Goal: Answer question/provide support: Answer question/provide support

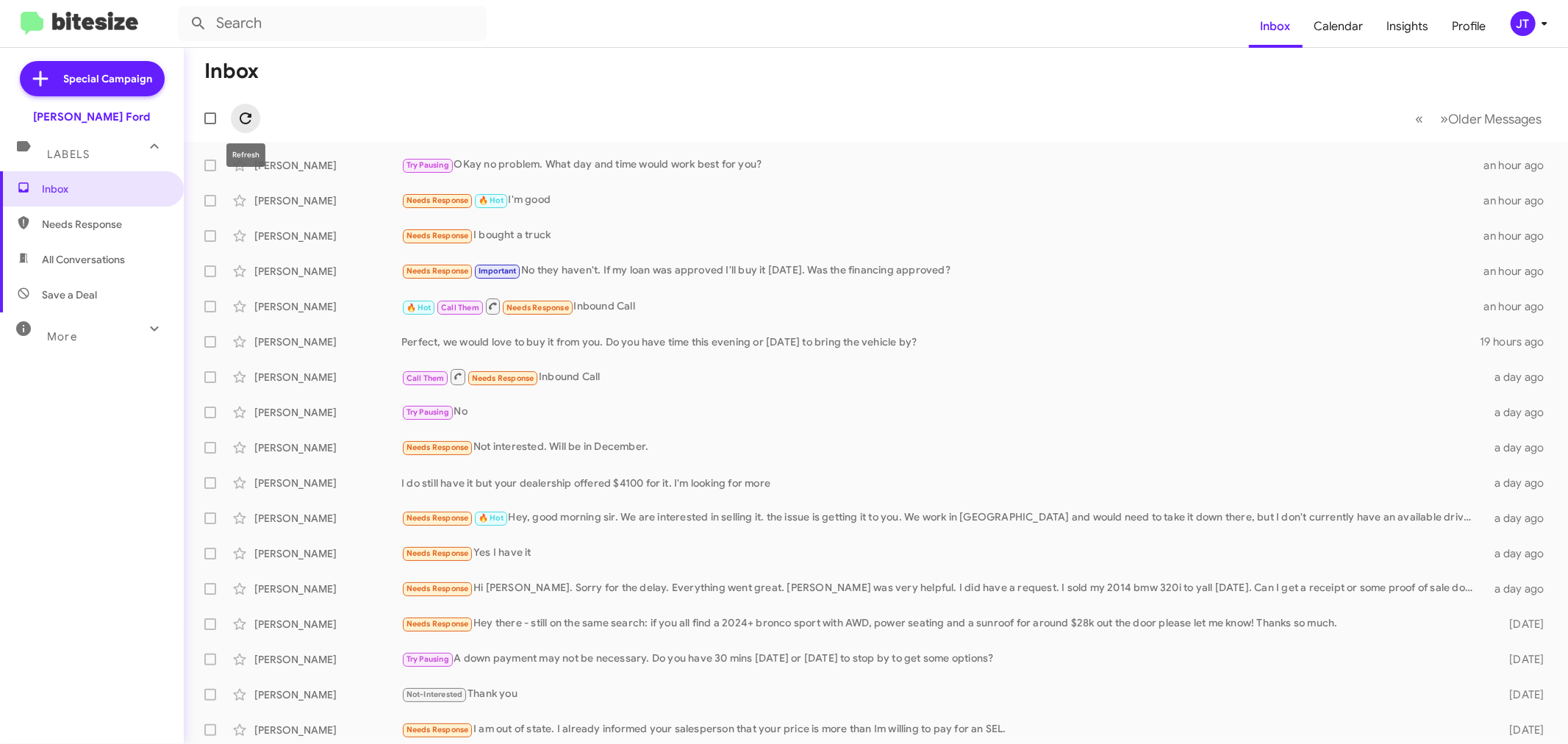
click at [250, 116] on icon at bounding box center [245, 118] width 12 height 12
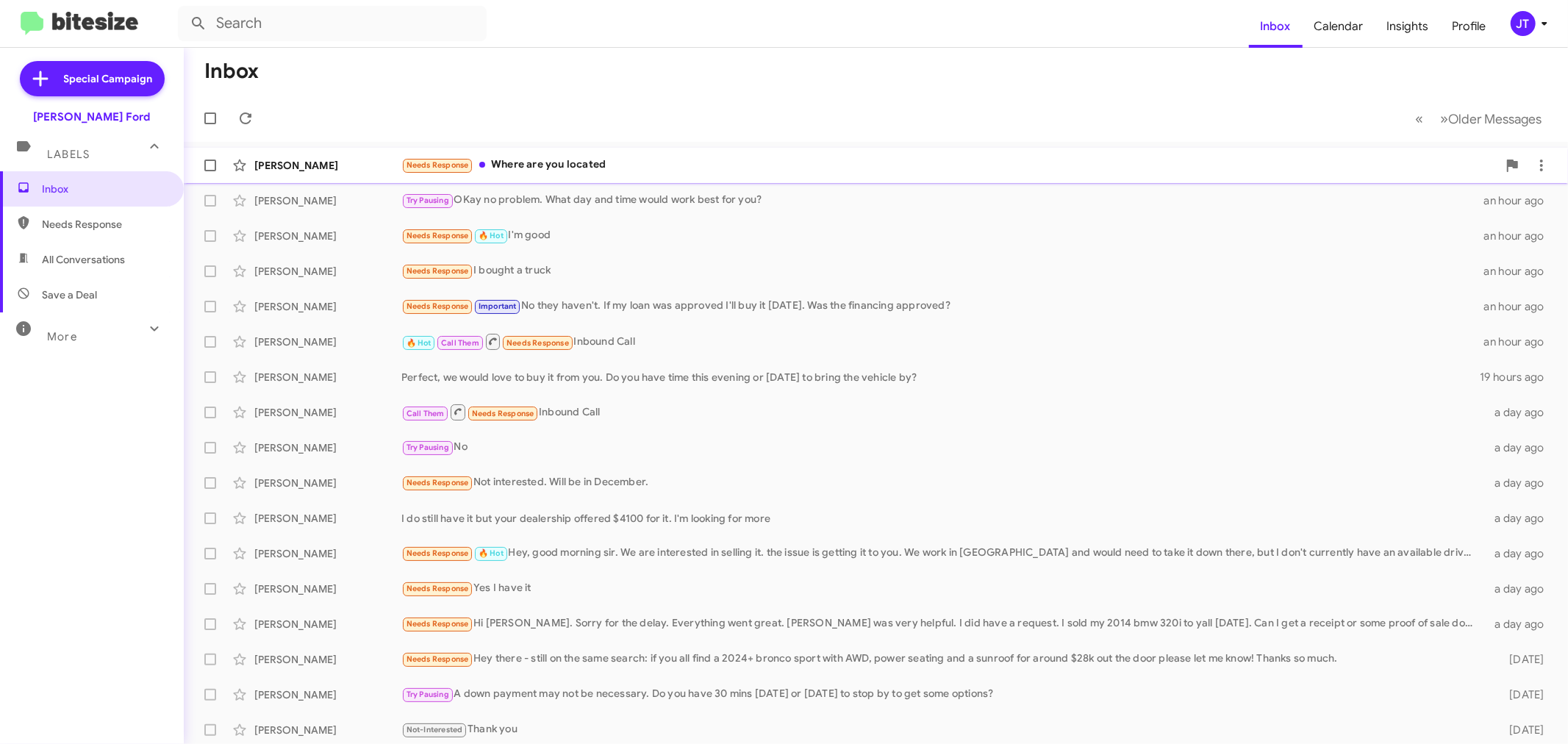
click at [653, 158] on div "Needs Response Where are you located" at bounding box center [950, 165] width 1097 height 17
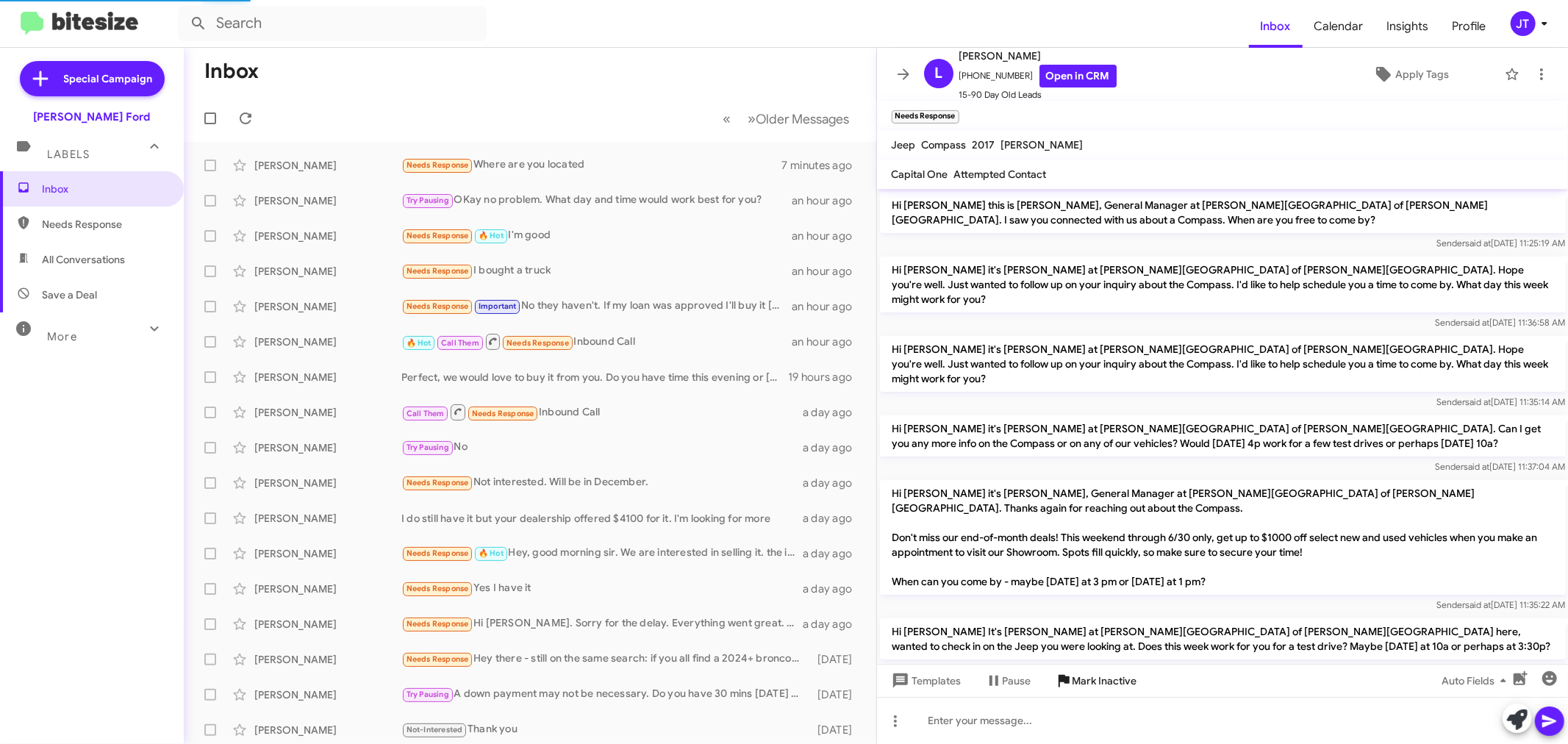
scroll to position [975, 0]
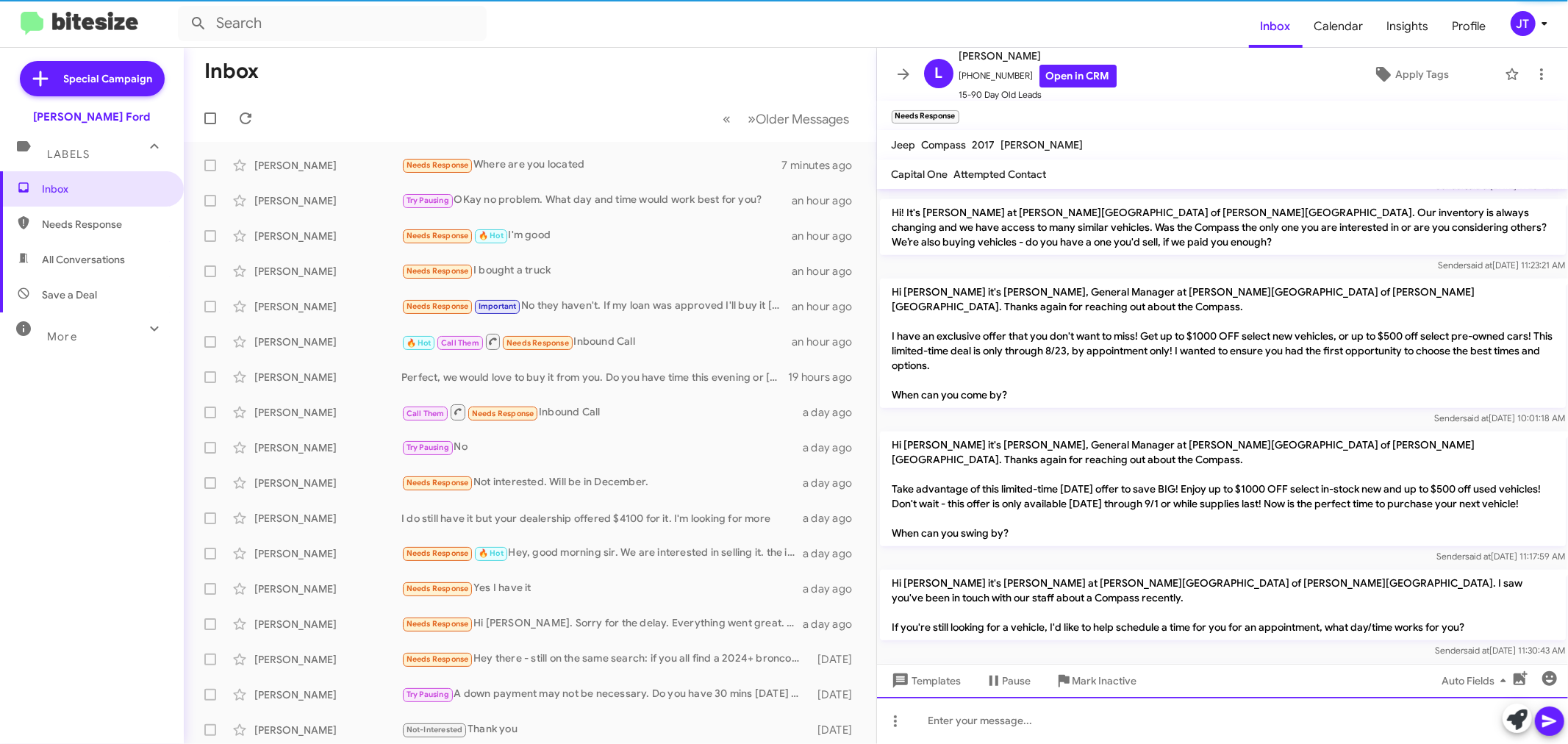
drag, startPoint x: 1049, startPoint y: 723, endPoint x: 1047, endPoint y: 712, distance: 11.2
click at [1047, 713] on div at bounding box center [1223, 720] width 692 height 47
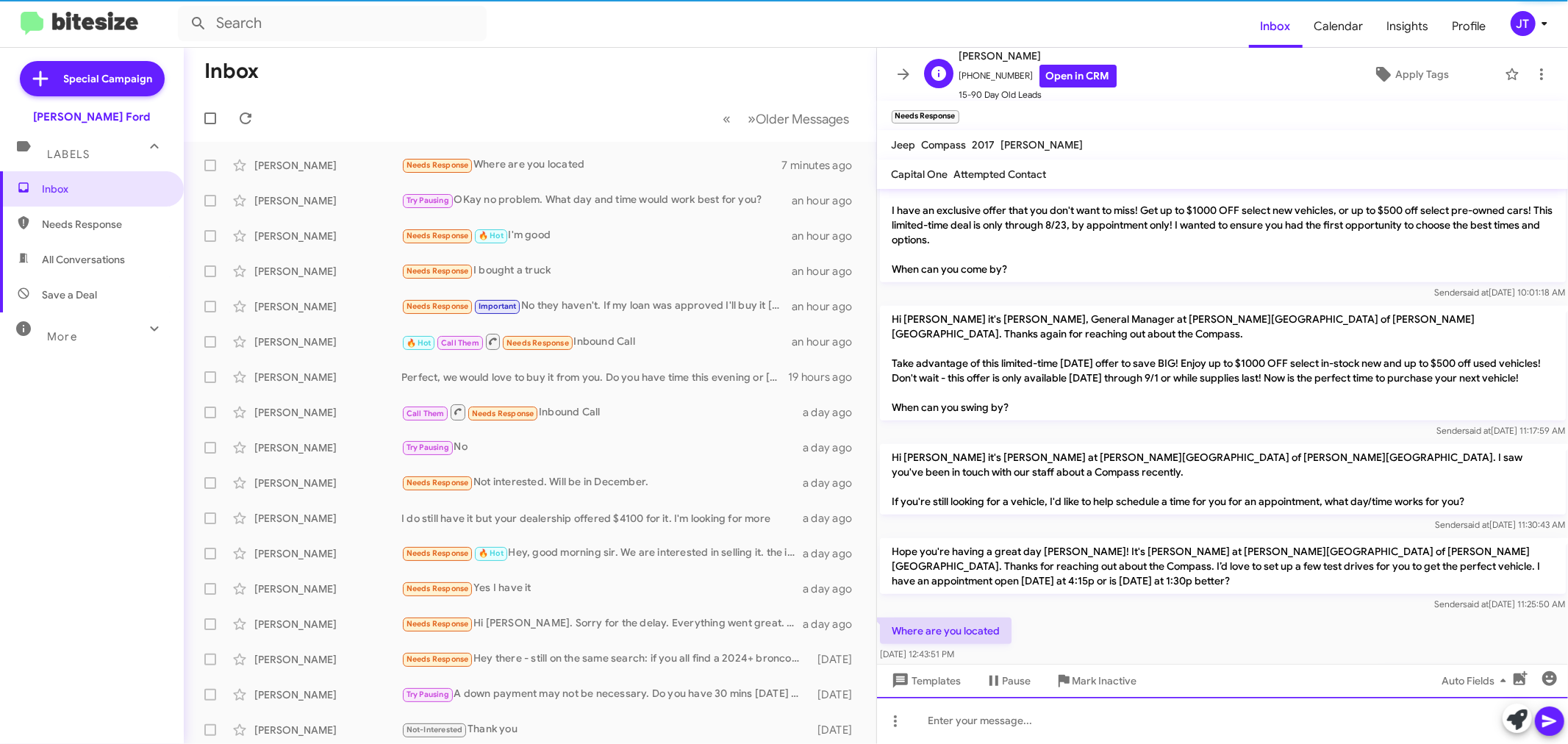
scroll to position [1116, 0]
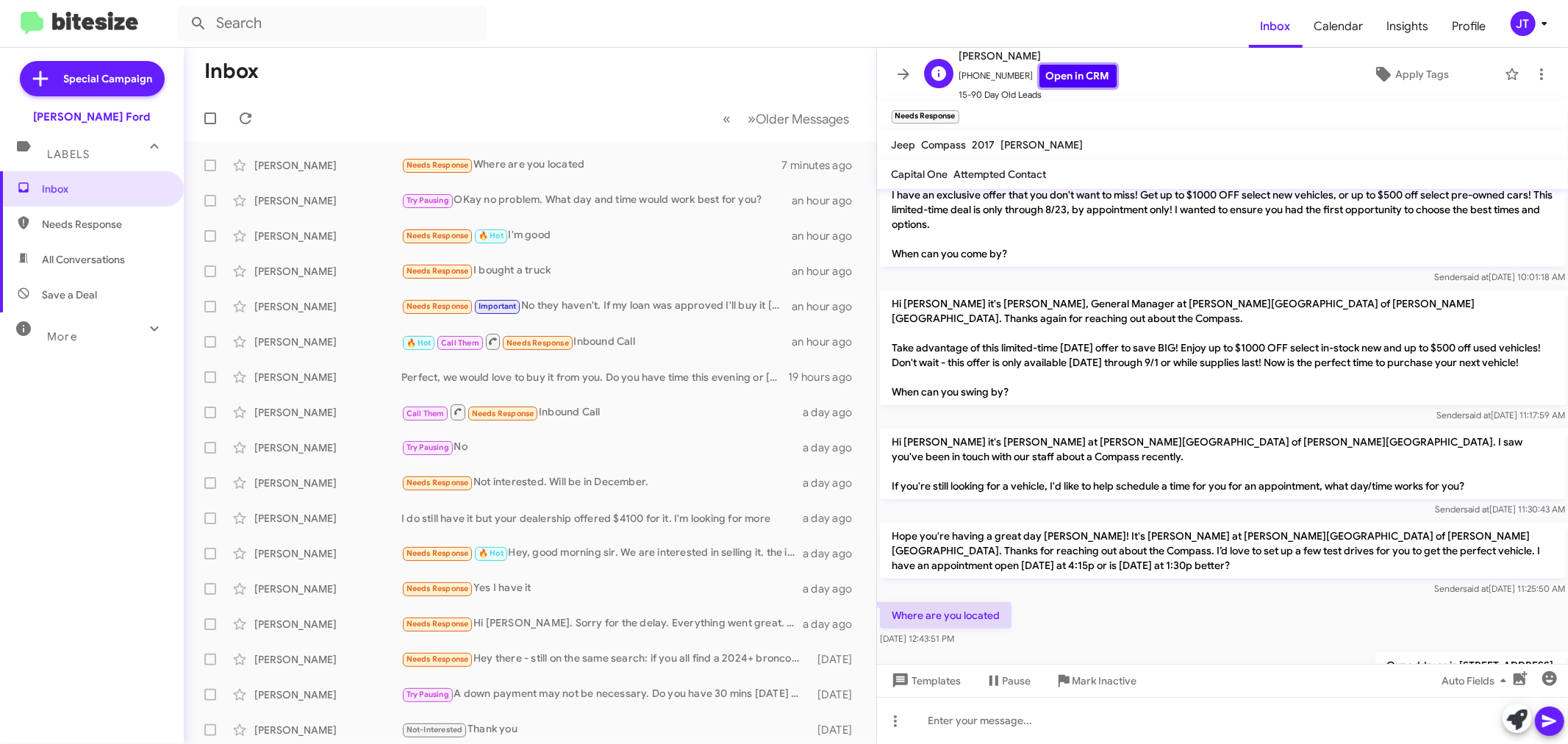
click at [1074, 72] on link "Open in CRM" at bounding box center [1078, 76] width 77 height 23
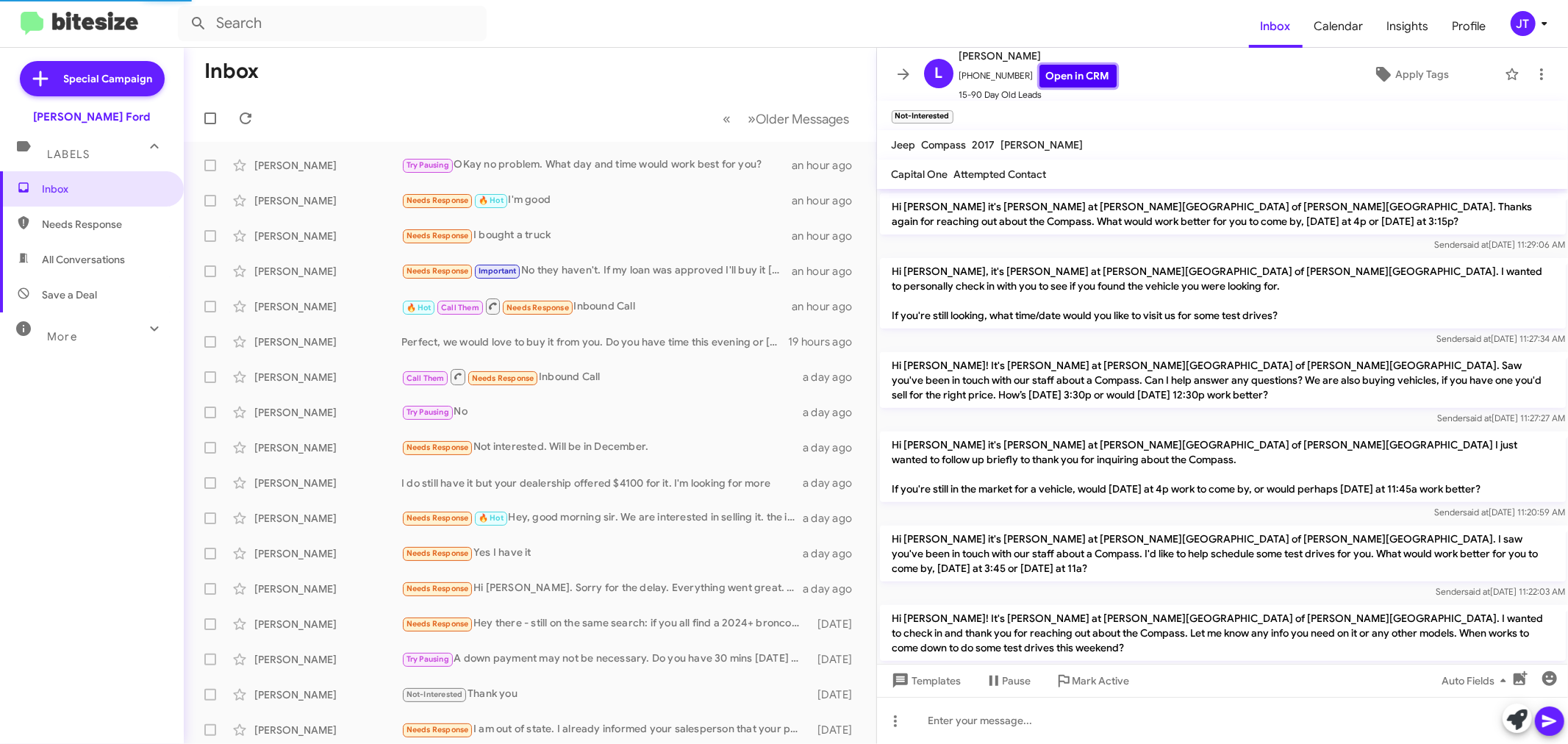
scroll to position [980, 0]
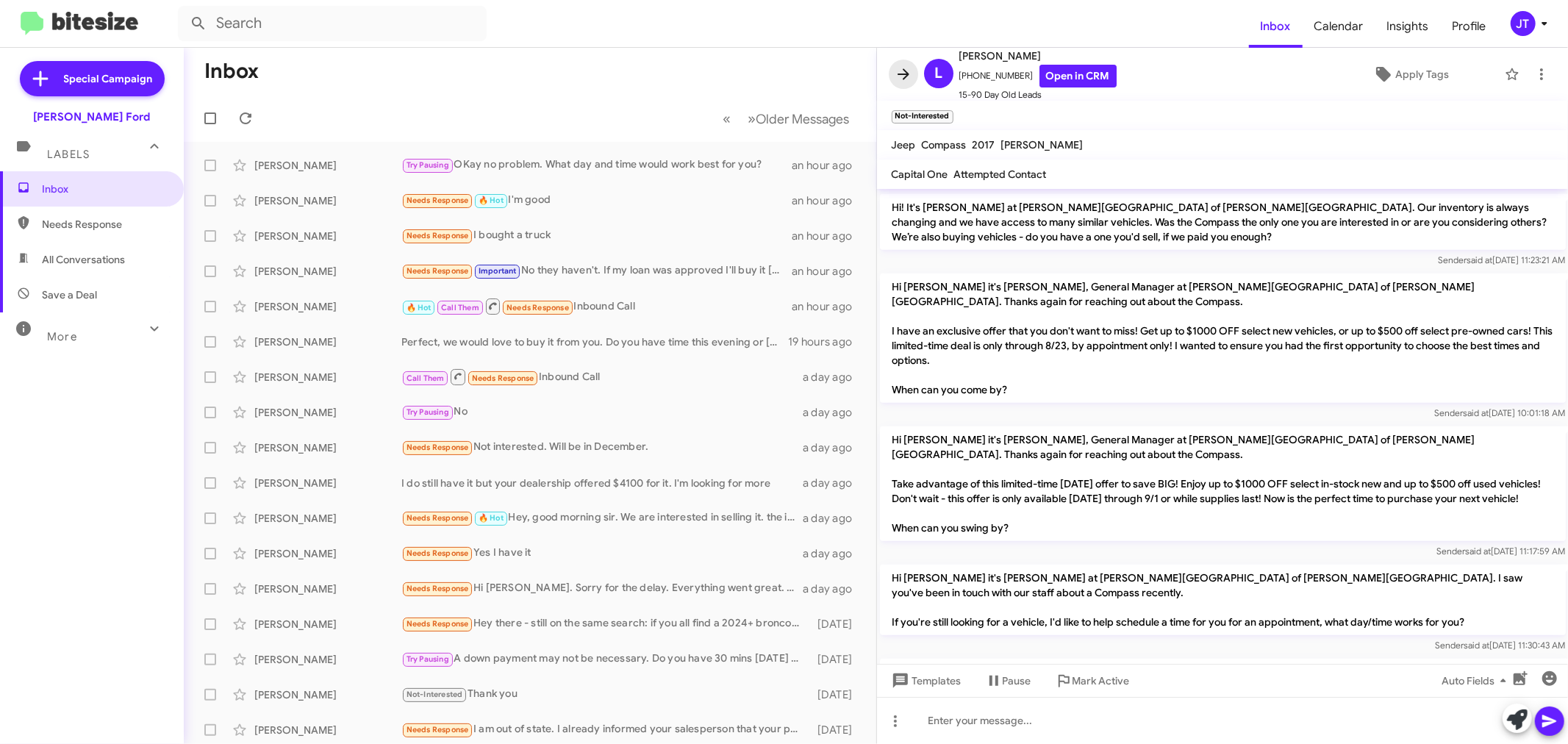
click at [901, 75] on icon at bounding box center [903, 74] width 17 height 17
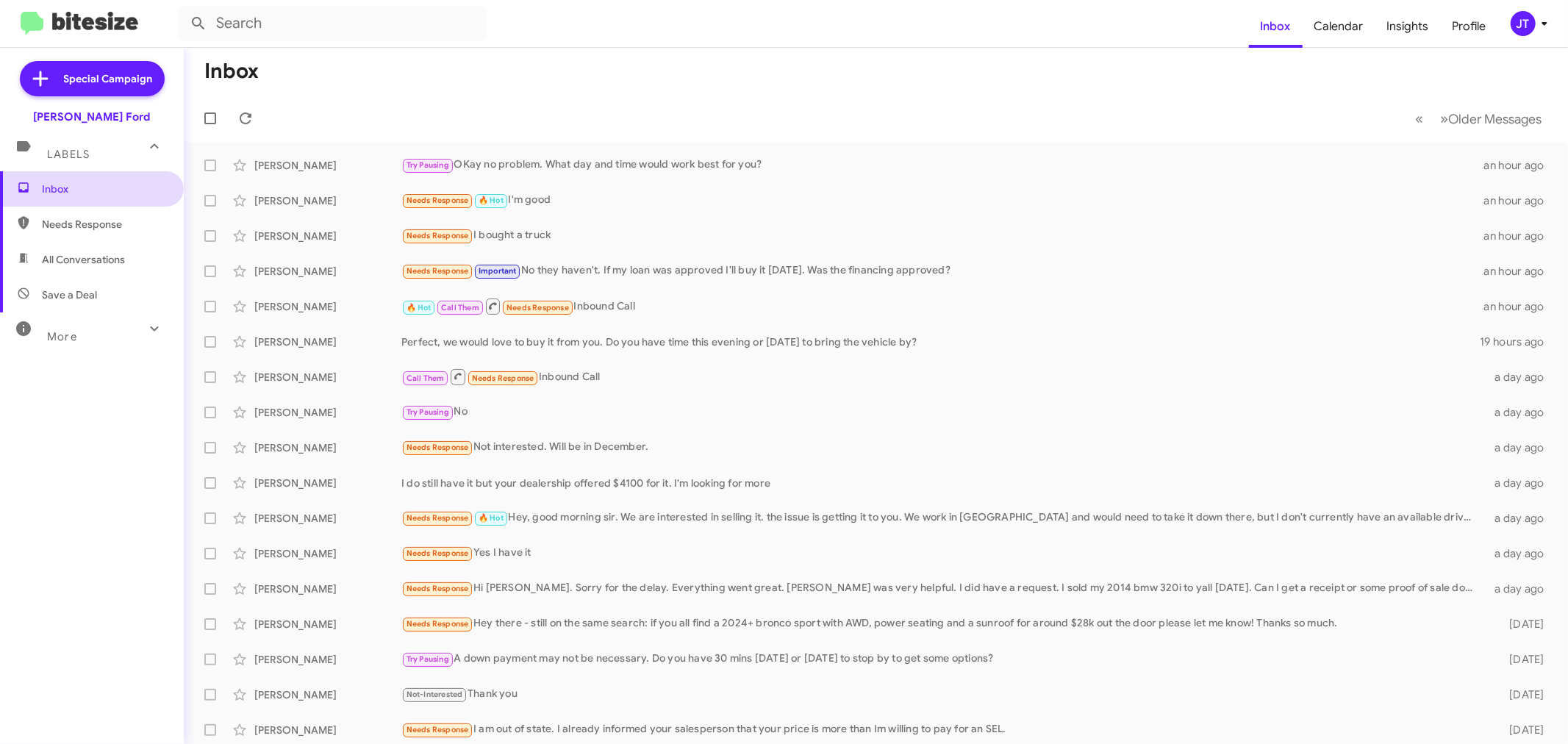
click at [63, 189] on span "Inbox" at bounding box center [105, 189] width 125 height 15
click at [246, 113] on icon at bounding box center [245, 118] width 12 height 12
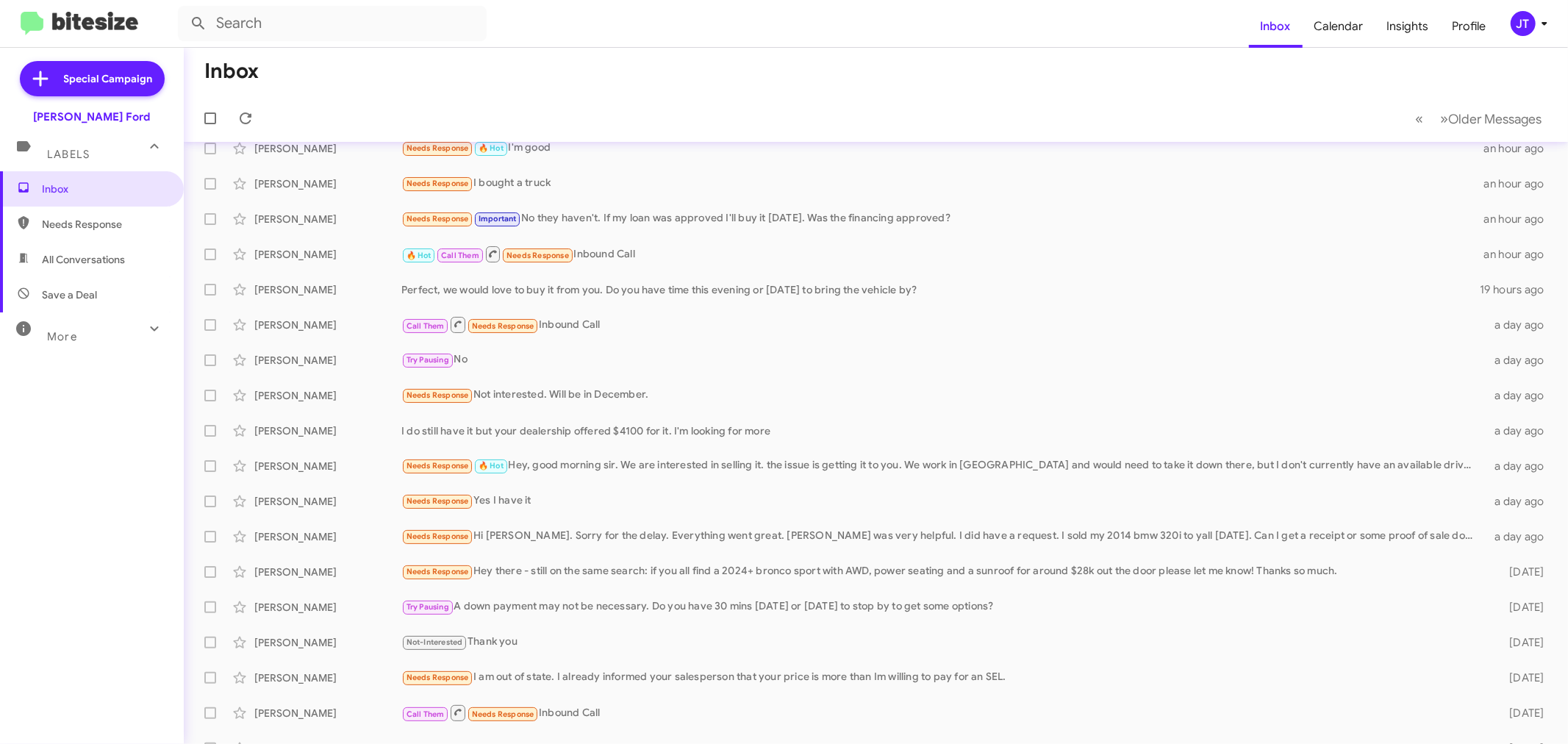
scroll to position [82, 0]
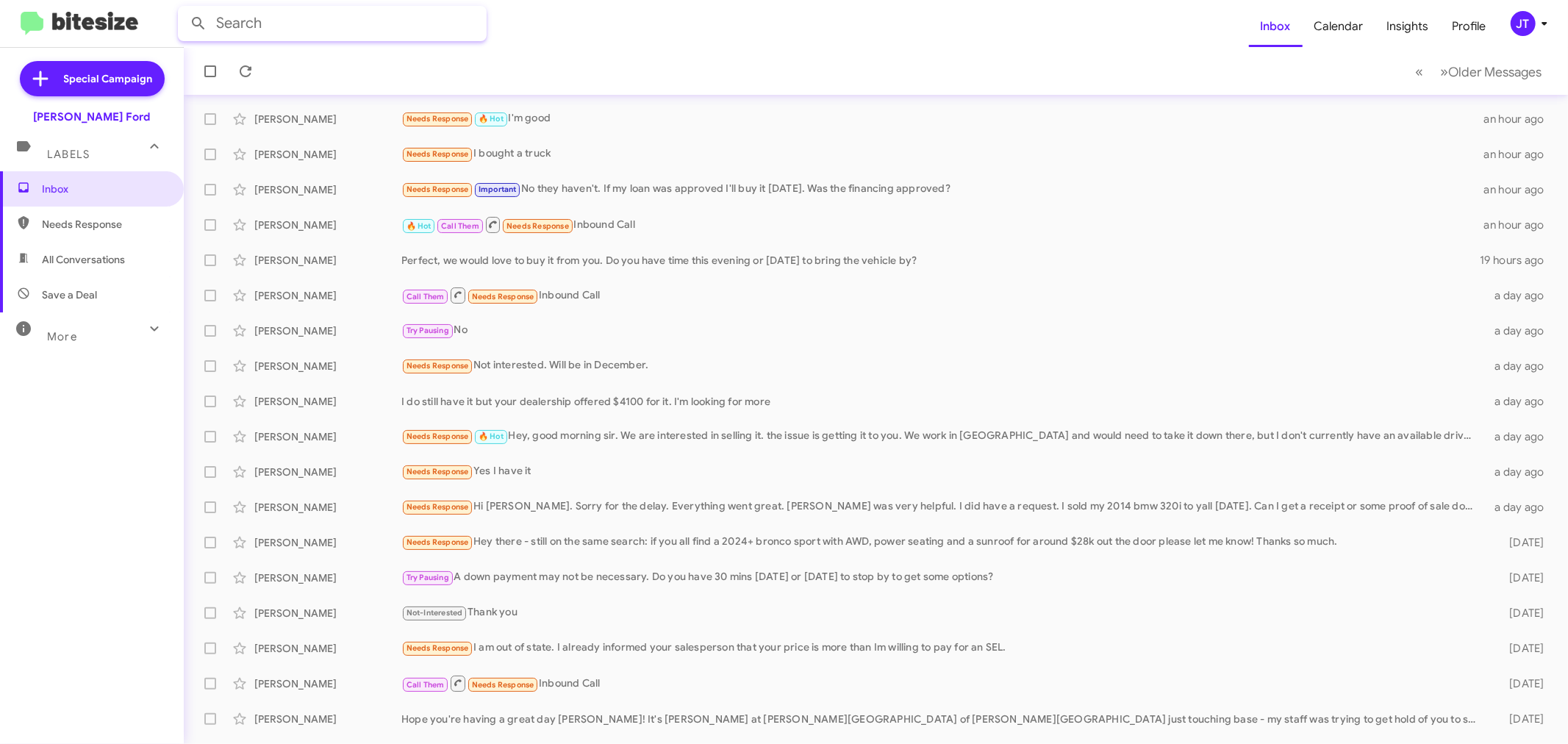
click at [340, 26] on input "text" at bounding box center [333, 23] width 309 height 36
click at [184, 9] on button at bounding box center [198, 23] width 29 height 29
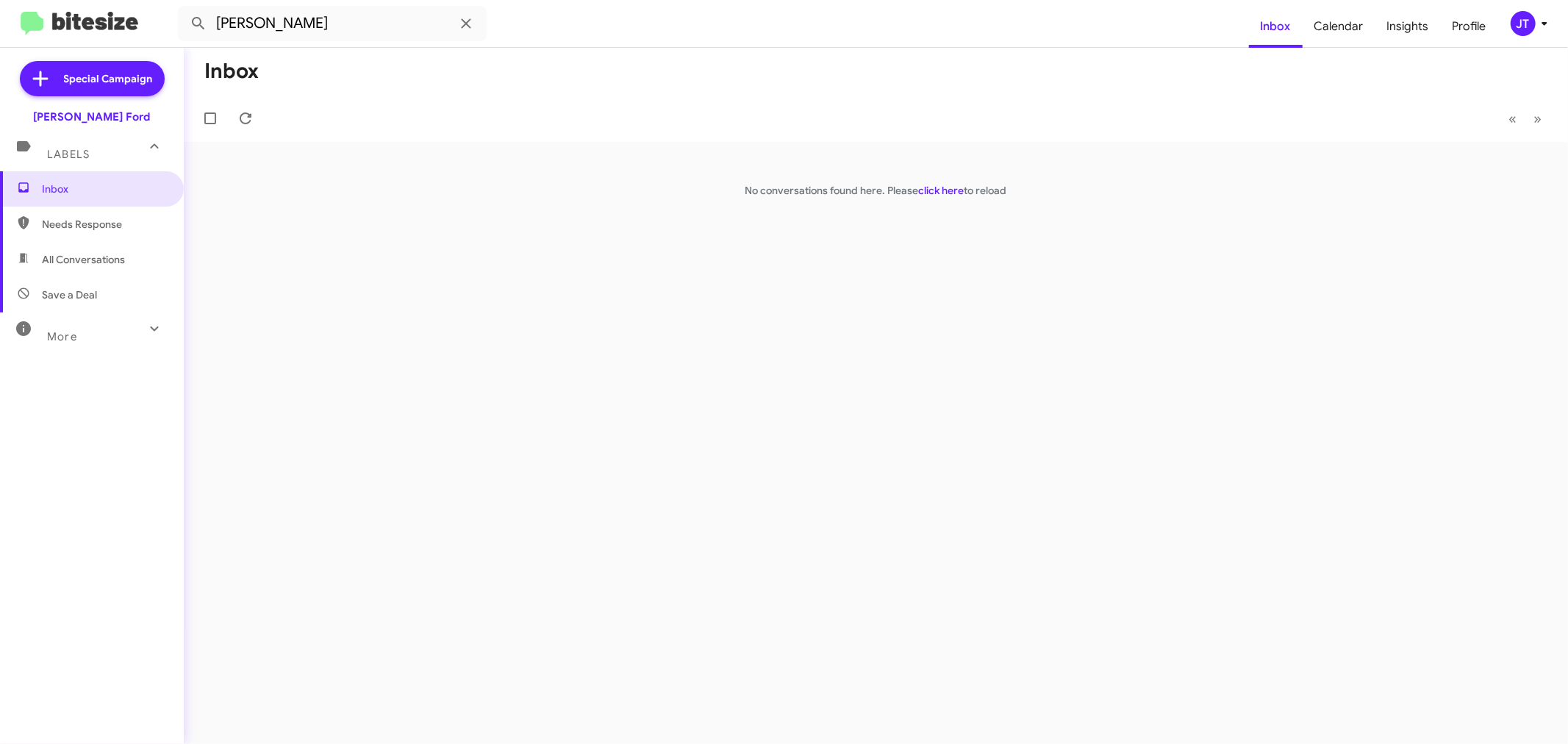
click at [77, 341] on div "More" at bounding box center [77, 330] width 131 height 27
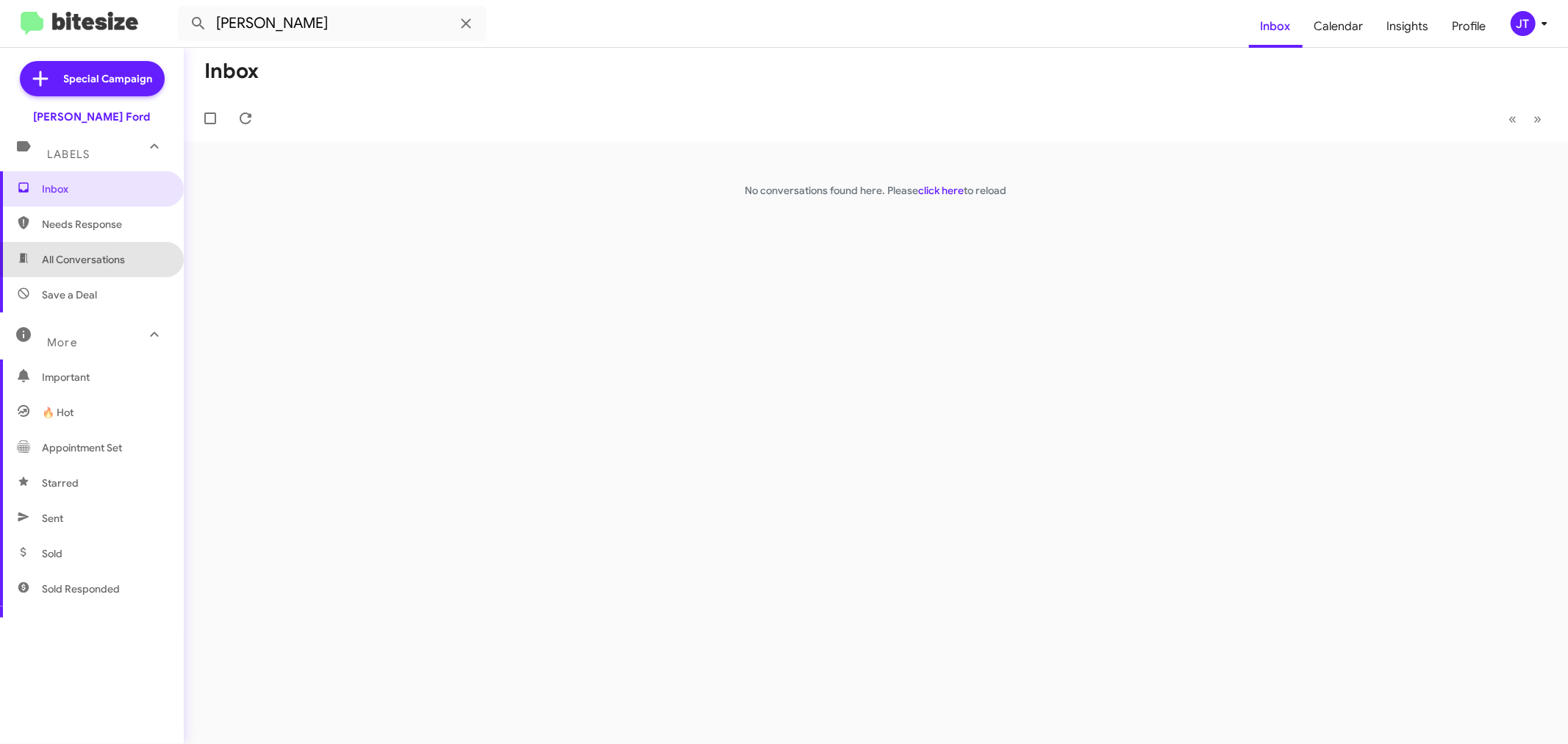
click at [93, 270] on span "All Conversations" at bounding box center [92, 259] width 184 height 36
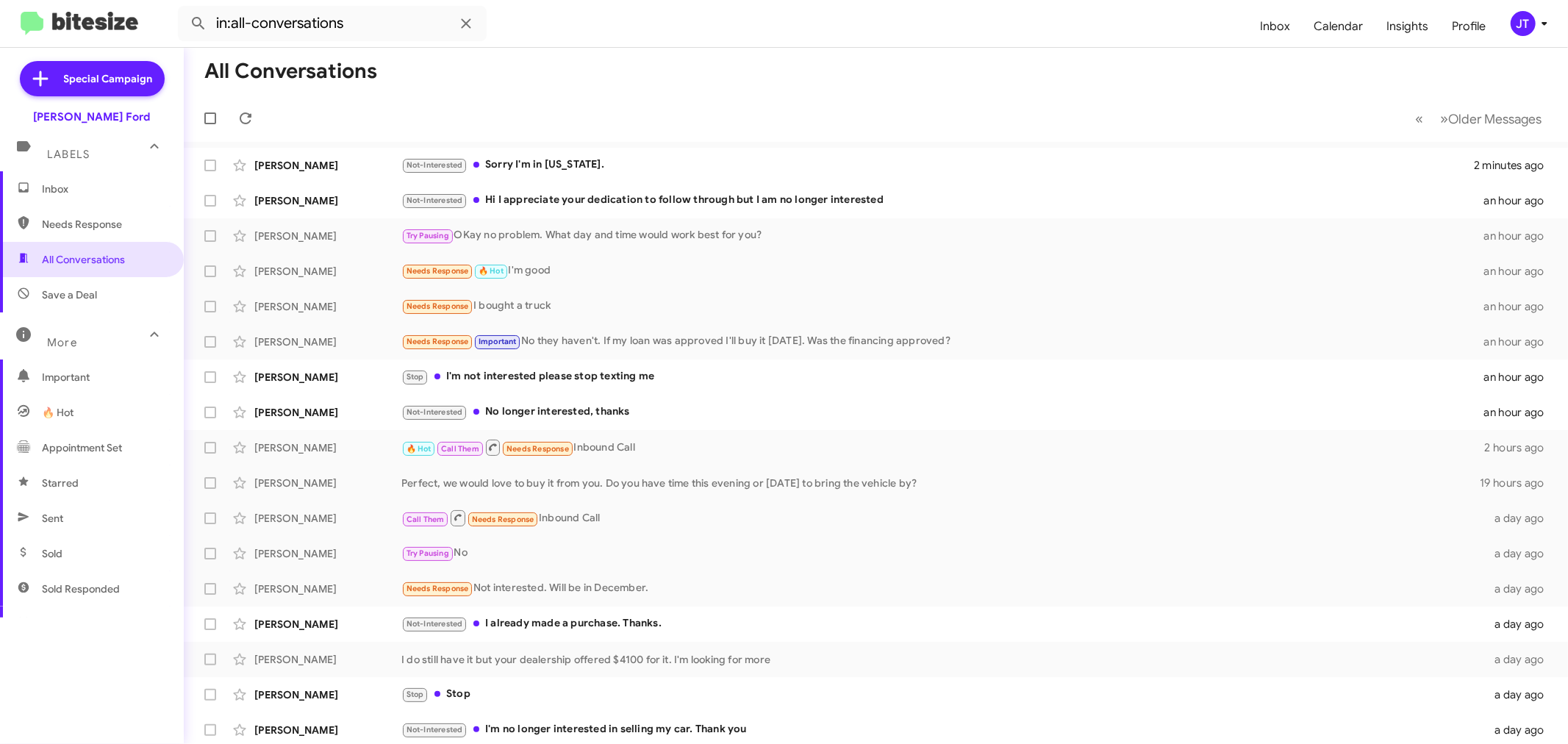
click at [107, 158] on div "Labels" at bounding box center [77, 148] width 131 height 27
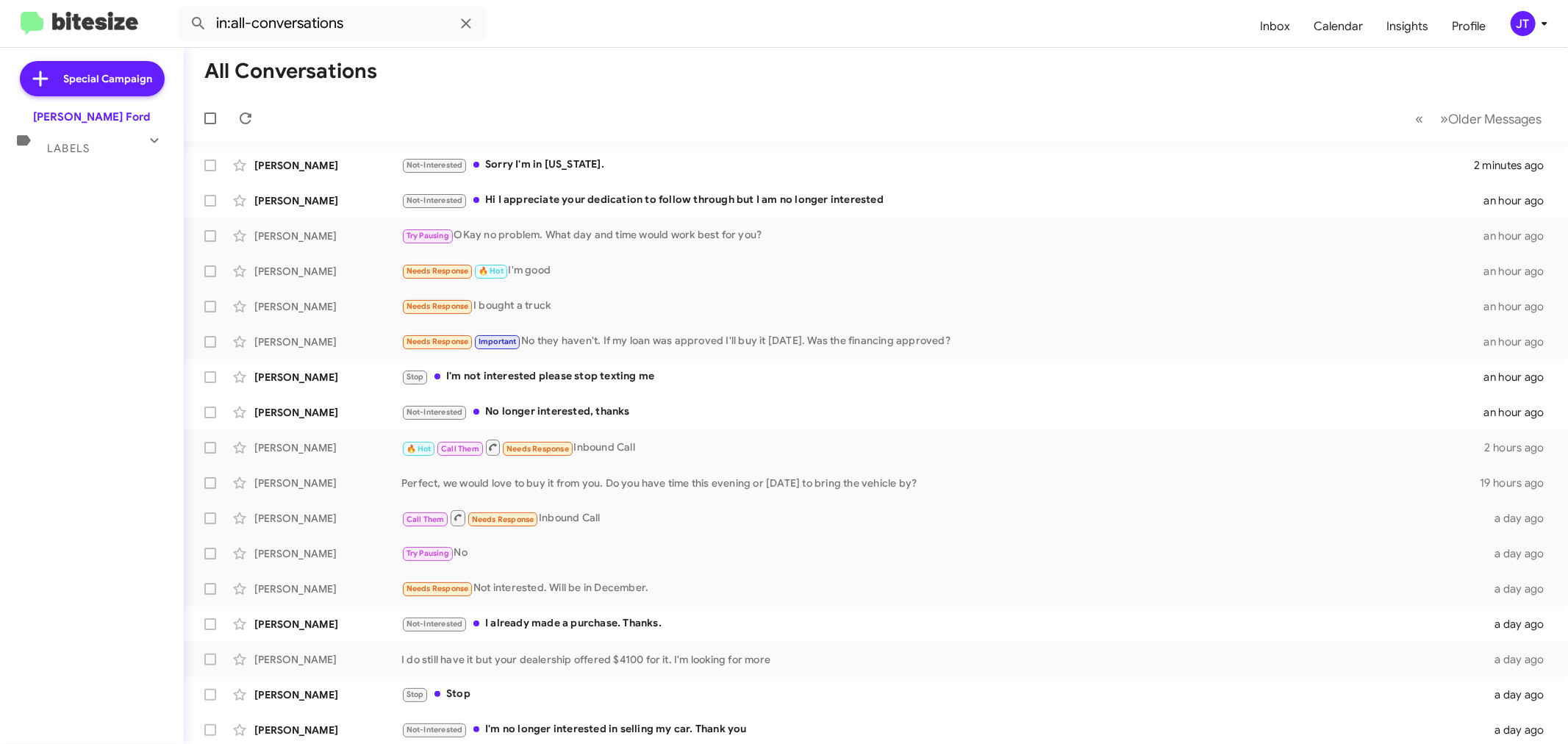
click at [52, 146] on span "Labels" at bounding box center [68, 148] width 43 height 13
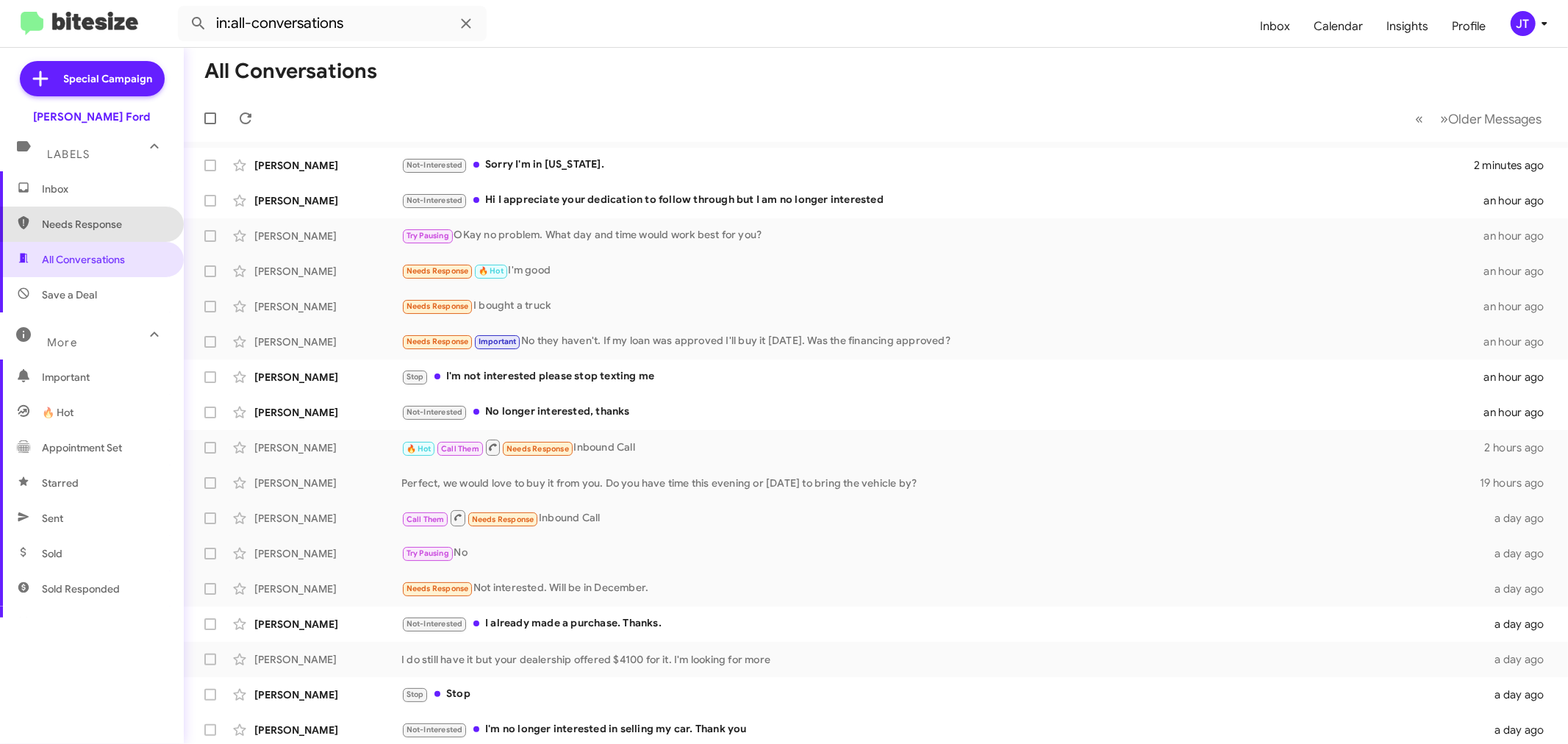
click at [91, 229] on span "Needs Response" at bounding box center [105, 224] width 125 height 15
type input "in:needs-response"
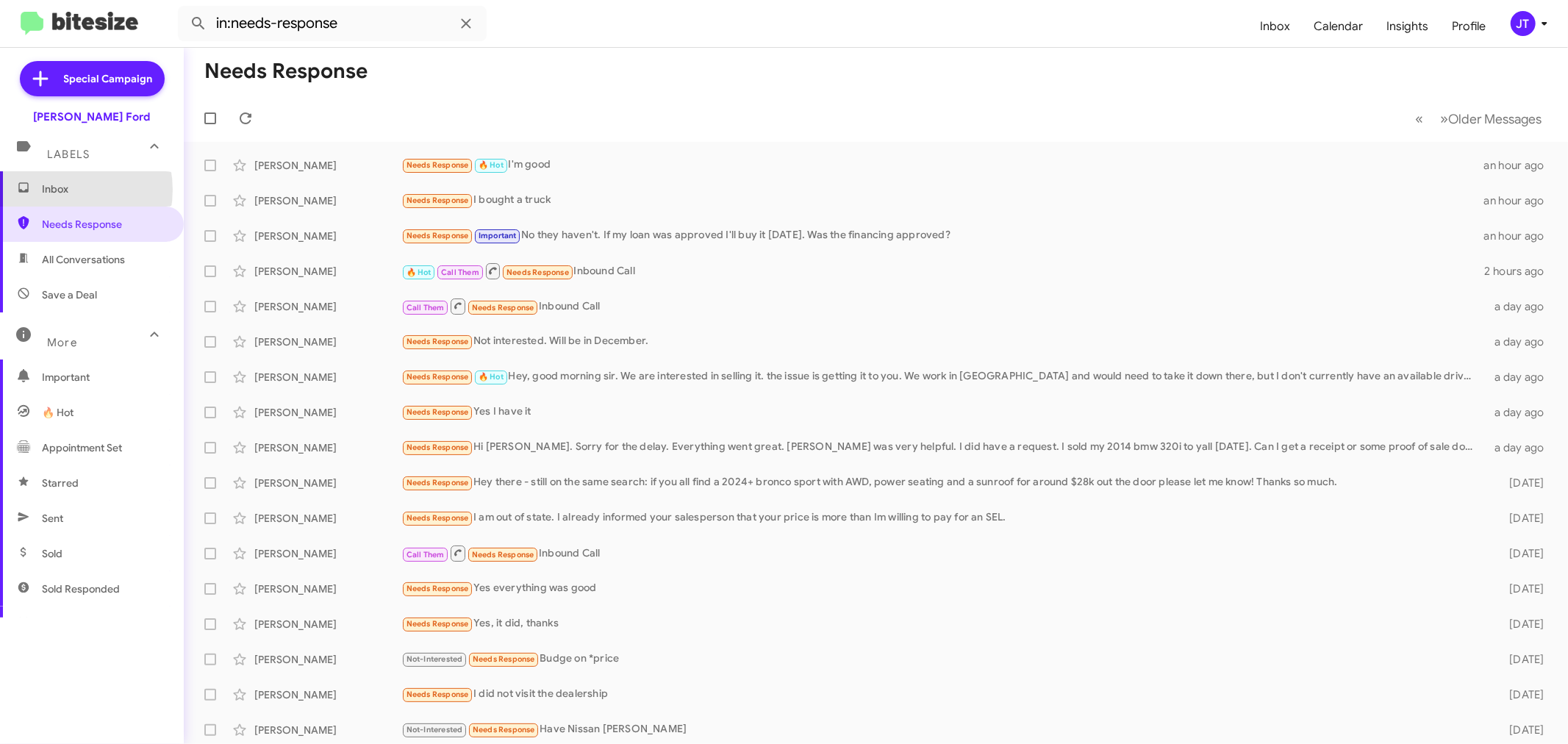
click at [59, 189] on span "Inbox" at bounding box center [105, 189] width 125 height 15
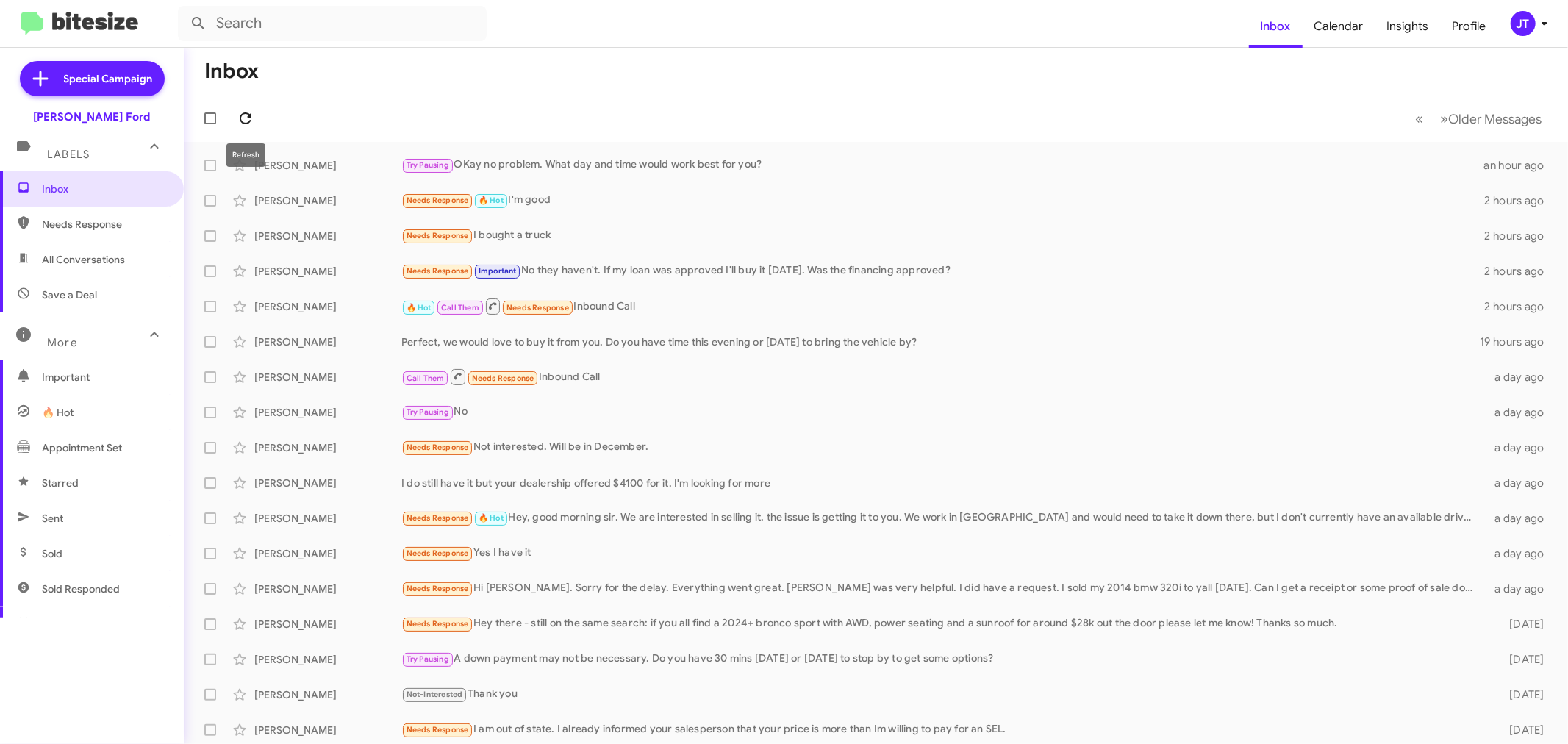
click at [238, 116] on icon at bounding box center [246, 118] width 17 height 17
